Goal: Information Seeking & Learning: Learn about a topic

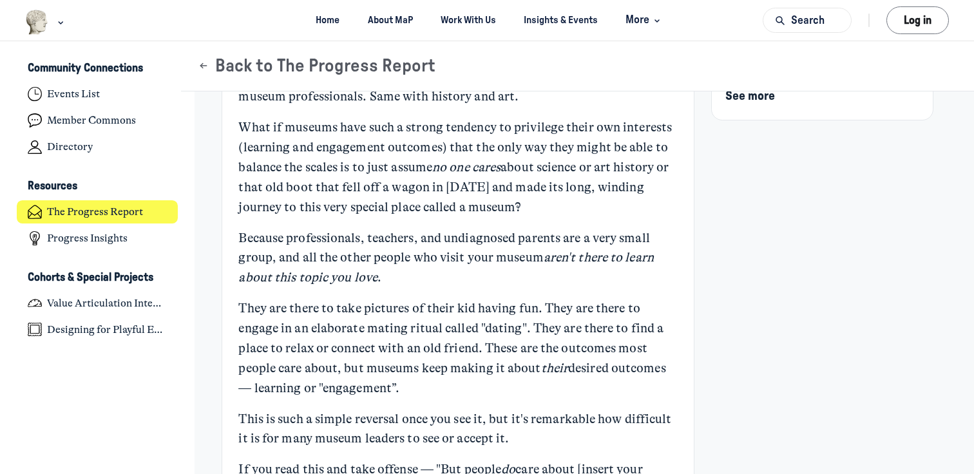
scroll to position [234, 0]
drag, startPoint x: 256, startPoint y: 305, endPoint x: 540, endPoint y: 434, distance: 312.1
click at [540, 434] on p "This is such a simple reversal once you see it, but it's remarkable how difficu…" at bounding box center [457, 428] width 439 height 40
drag, startPoint x: 523, startPoint y: 437, endPoint x: 236, endPoint y: 299, distance: 317.7
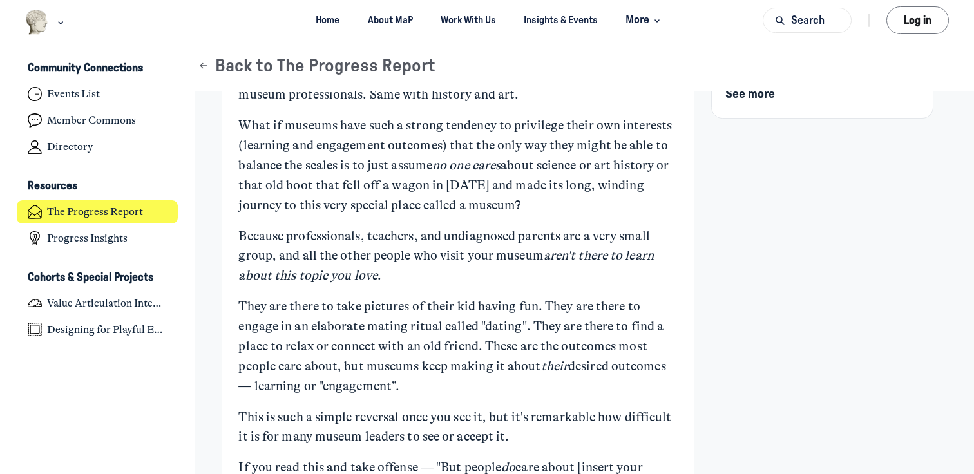
copy div "They are there to take pictures of their kid having fun. They are there to enga…"
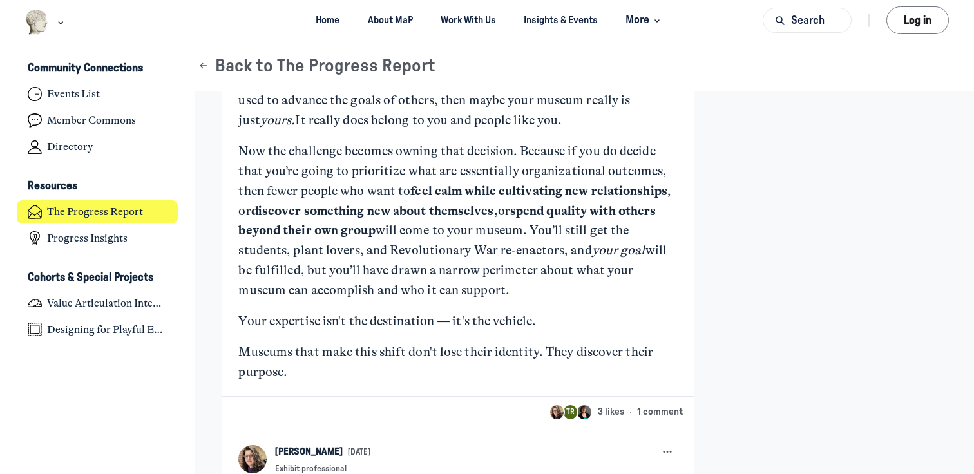
scroll to position [1111, 0]
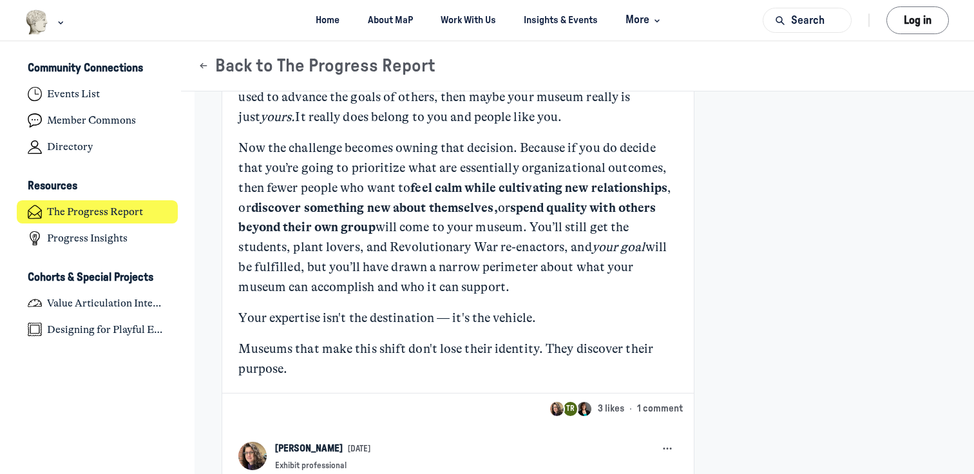
drag, startPoint x: 541, startPoint y: 322, endPoint x: 209, endPoint y: 312, distance: 331.8
click at [312, 361] on p "Museums that make this shift don't lose their identity. They discover their pur…" at bounding box center [457, 359] width 439 height 40
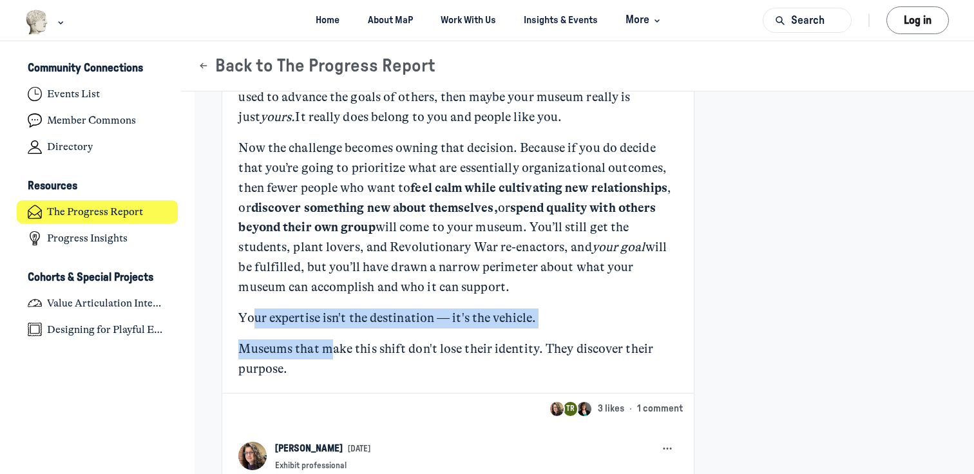
drag, startPoint x: 251, startPoint y: 312, endPoint x: 335, endPoint y: 353, distance: 93.0
click at [317, 357] on p "Museums that make this shift don't lose their identity. They discover their pur…" at bounding box center [457, 359] width 439 height 40
drag, startPoint x: 291, startPoint y: 359, endPoint x: 241, endPoint y: 315, distance: 67.1
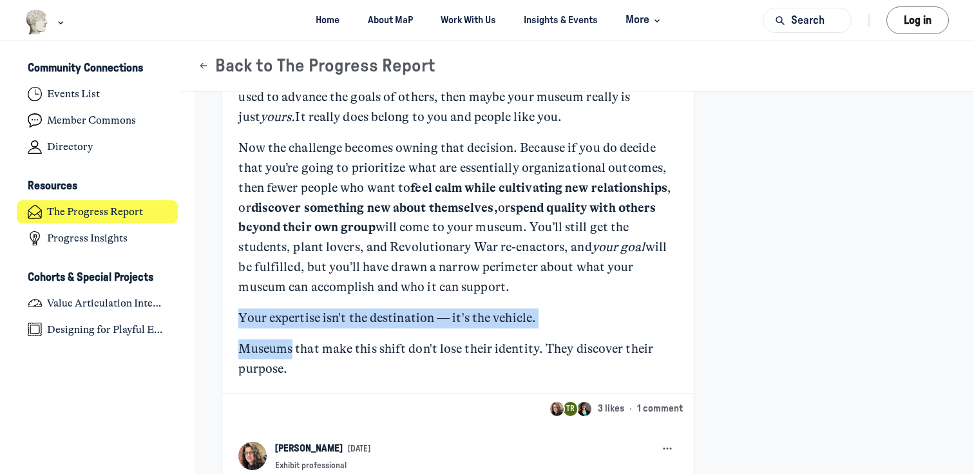
click at [241, 316] on p "Your expertise isn't the destination — it's the vehicle." at bounding box center [457, 319] width 439 height 20
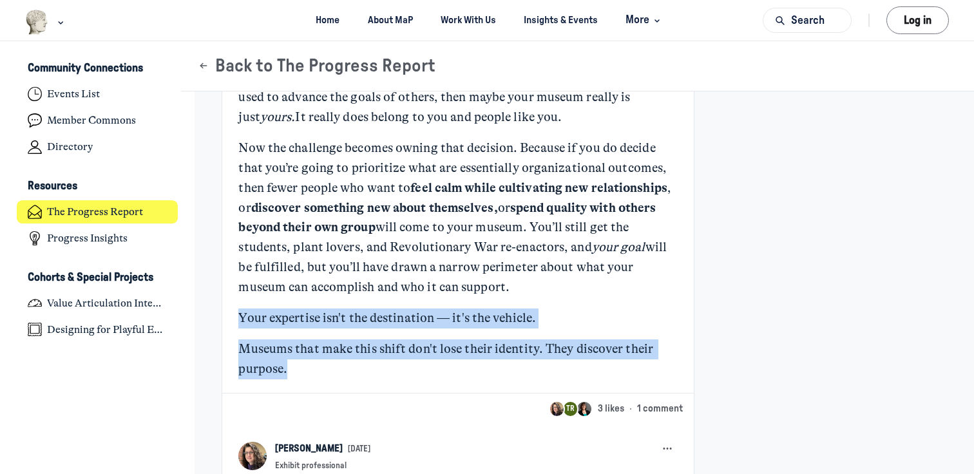
drag, startPoint x: 241, startPoint y: 318, endPoint x: 324, endPoint y: 384, distance: 106.3
copy div "Your expertise isn't the destination — it's the vehicle. Museums that make this…"
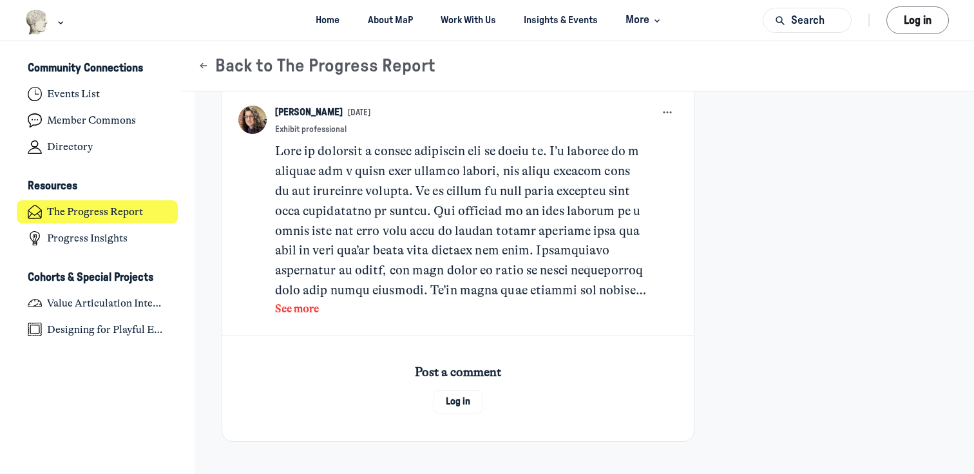
scroll to position [1454, 0]
